Goal: Information Seeking & Learning: Learn about a topic

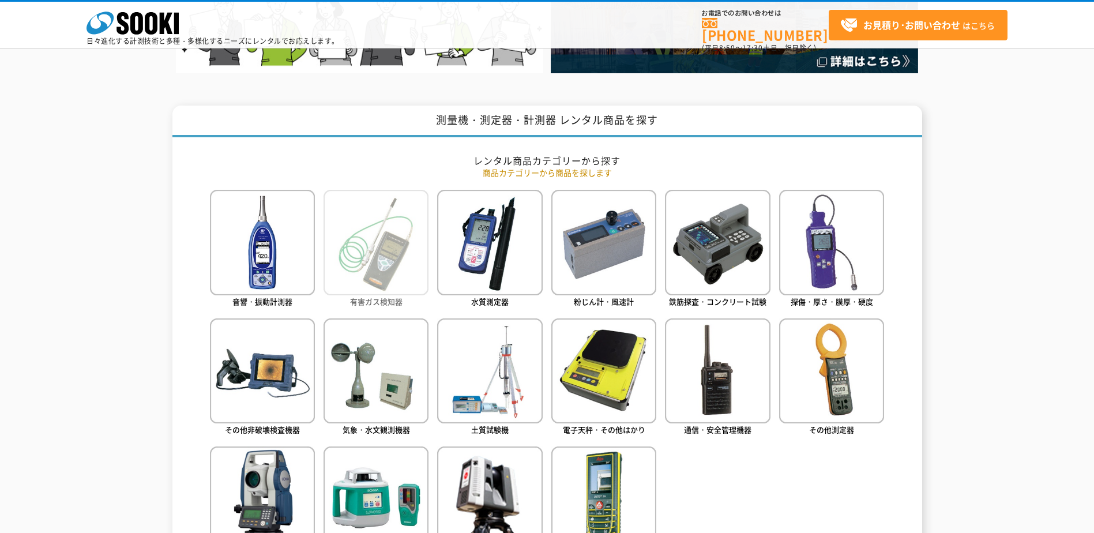
click at [393, 275] on img at bounding box center [375, 242] width 105 height 105
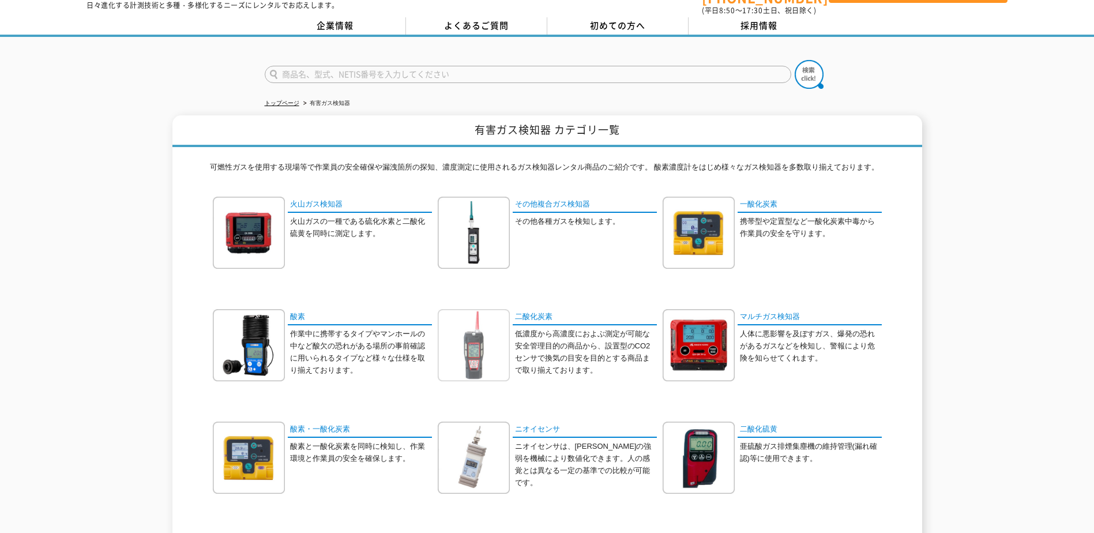
scroll to position [58, 0]
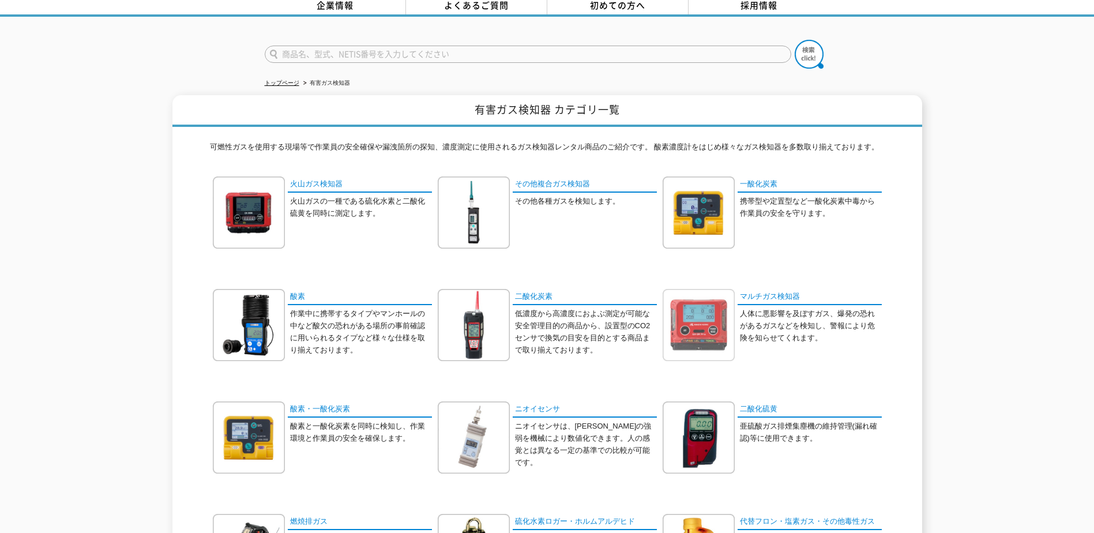
click at [720, 306] on img at bounding box center [698, 325] width 72 height 72
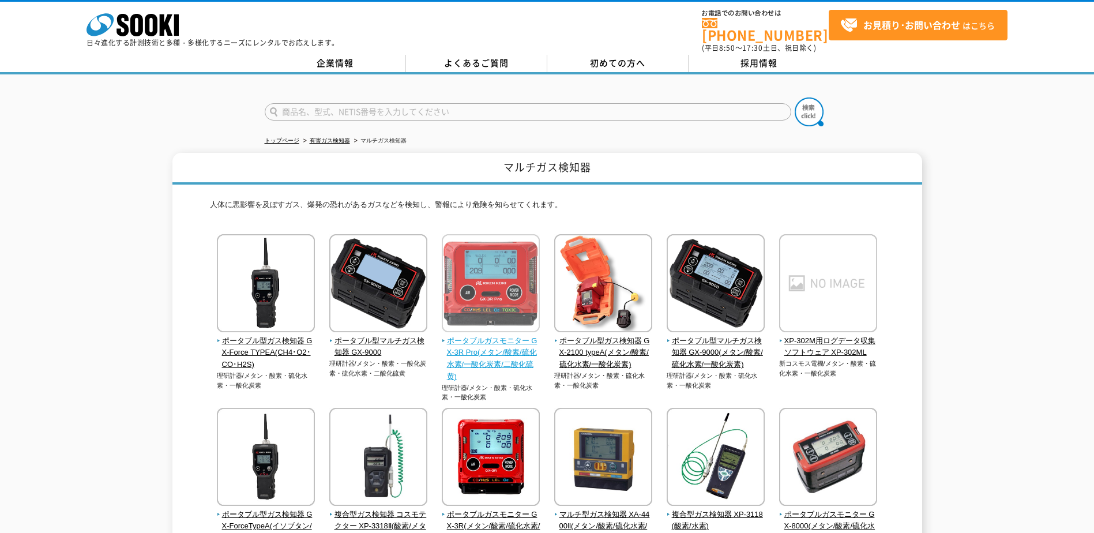
click at [527, 294] on img at bounding box center [491, 284] width 98 height 101
